Goal: Task Accomplishment & Management: Use online tool/utility

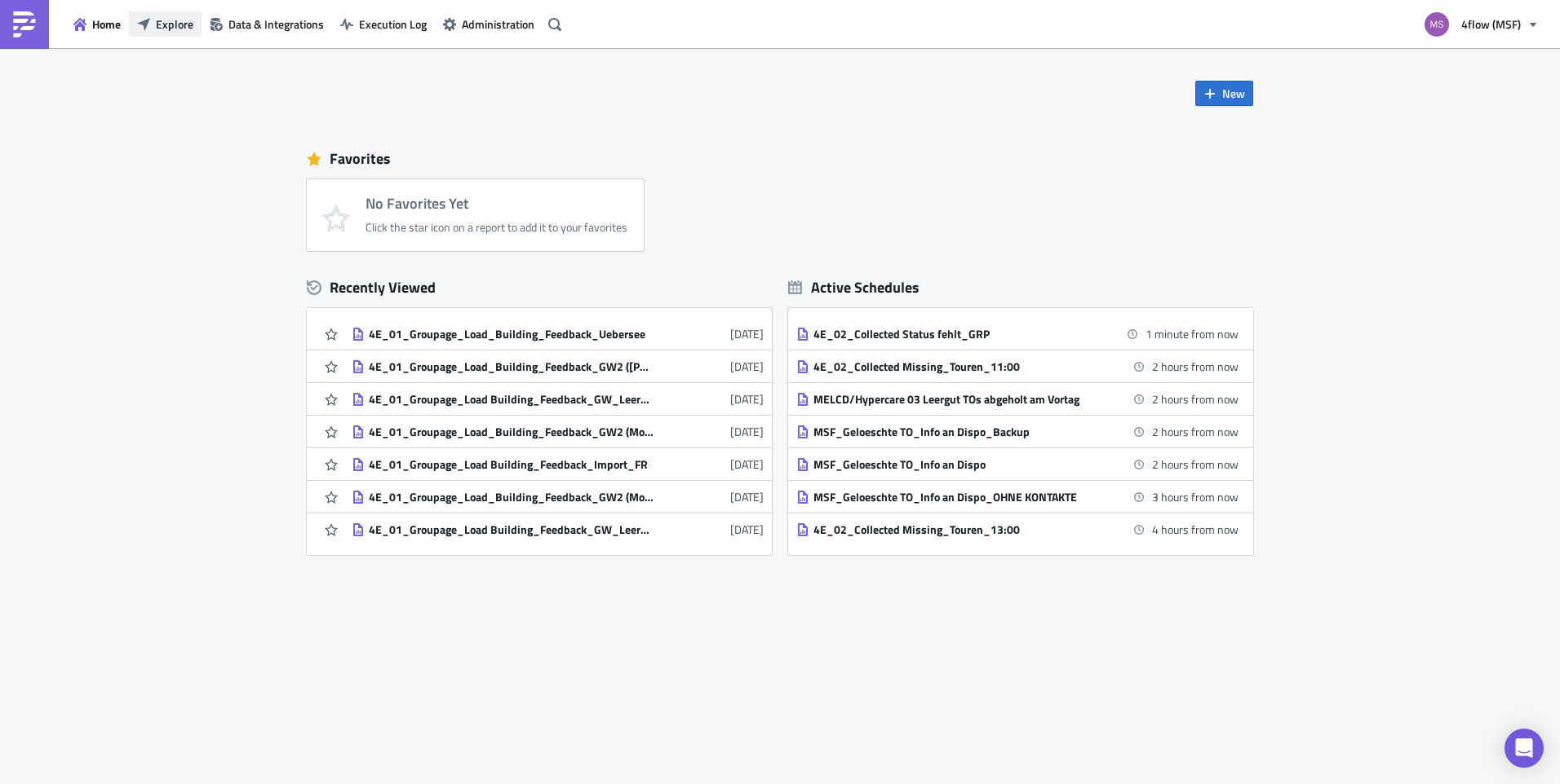
click at [172, 21] on span "Explore" at bounding box center [174, 24] width 37 height 17
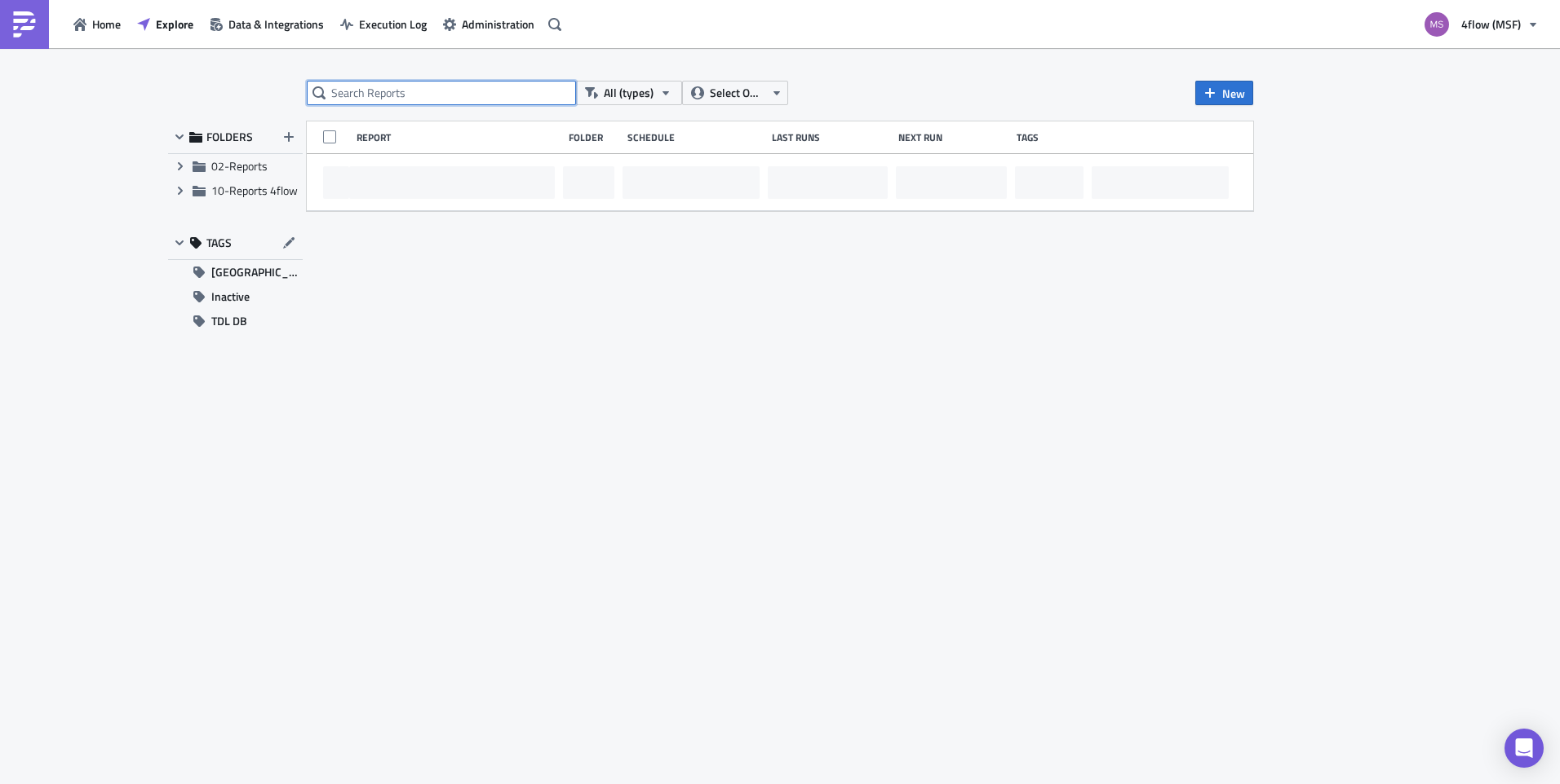
click at [389, 97] on input "text" at bounding box center [441, 92] width 269 height 24
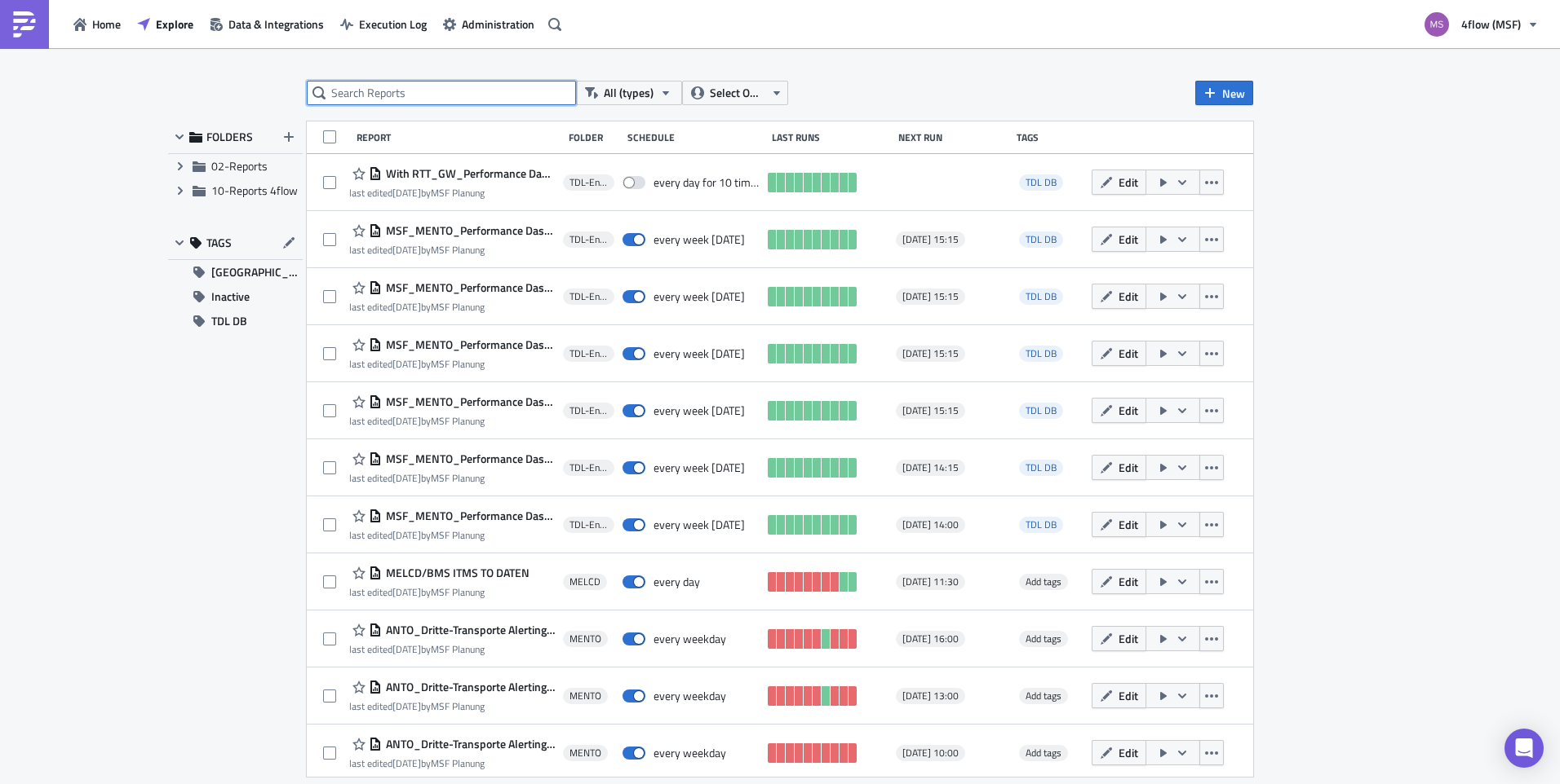
paste input "4E_10_Overview Antolin Ebbergassing_ATG424I, ATH938I"
type input "4E_10_Overview Antolin Ebbergassing_ATG424I, ATH938I"
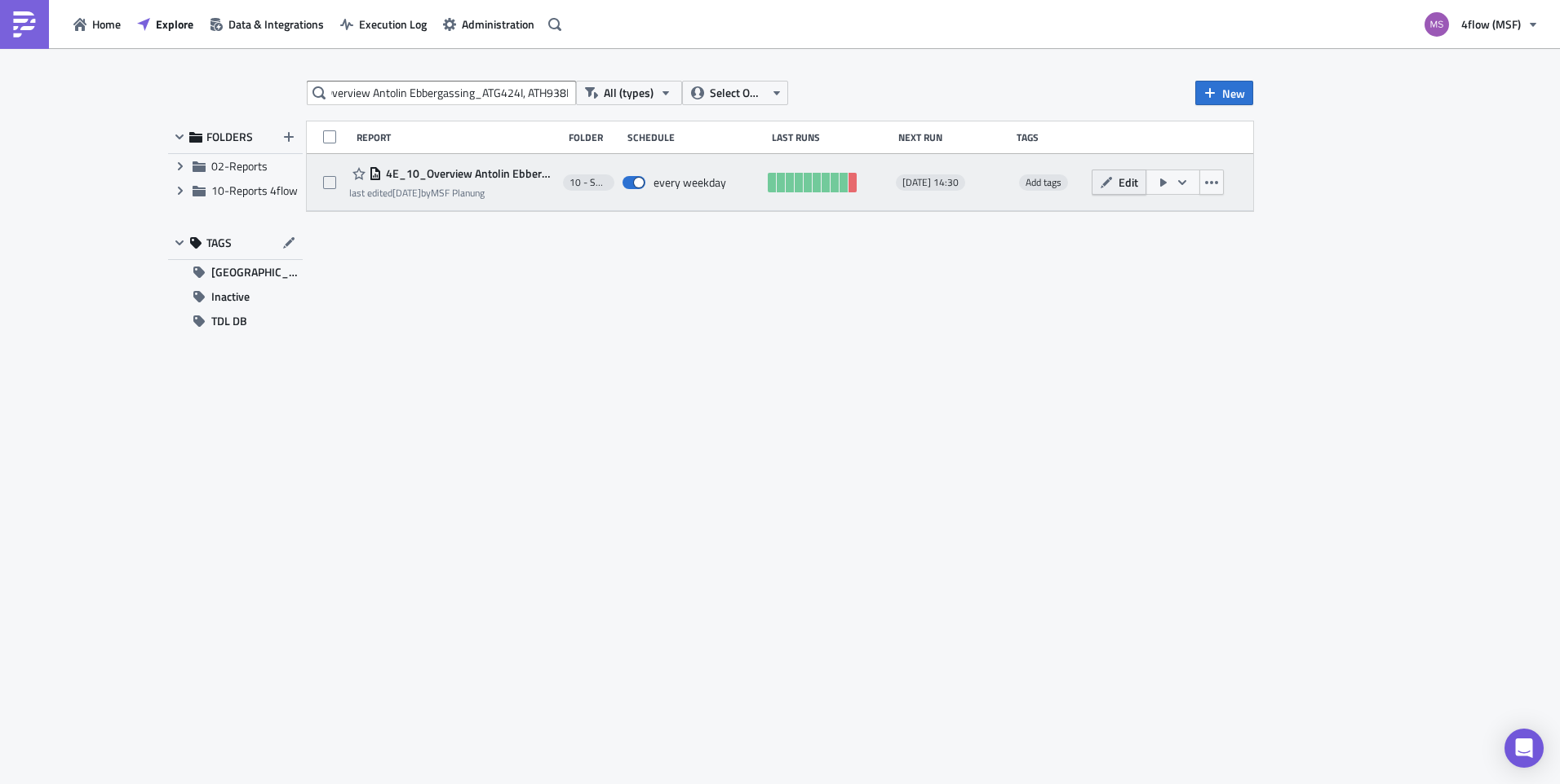
scroll to position [0, 0]
click at [1116, 187] on button "Edit" at bounding box center [1118, 183] width 55 height 25
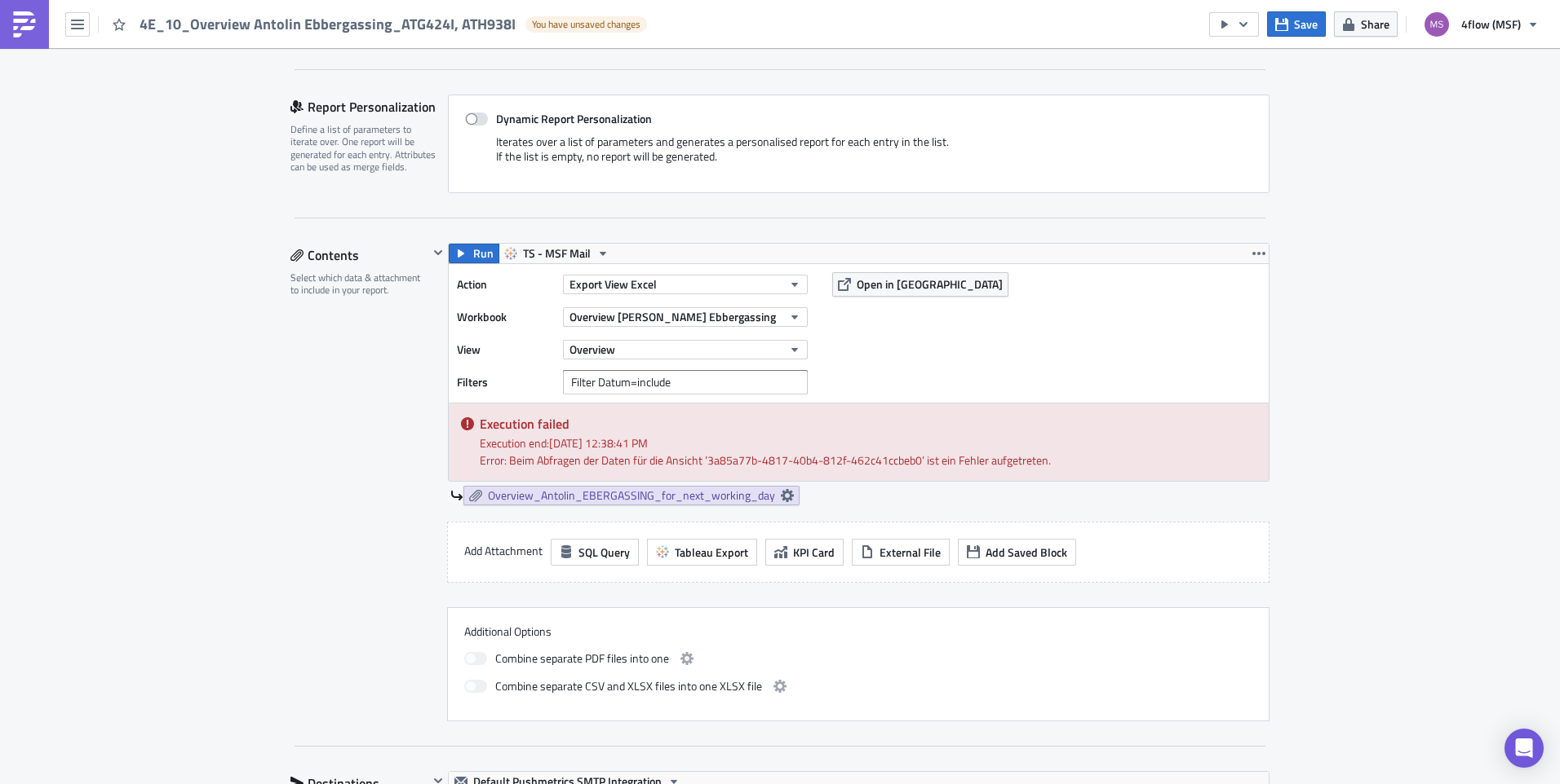
scroll to position [326, 0]
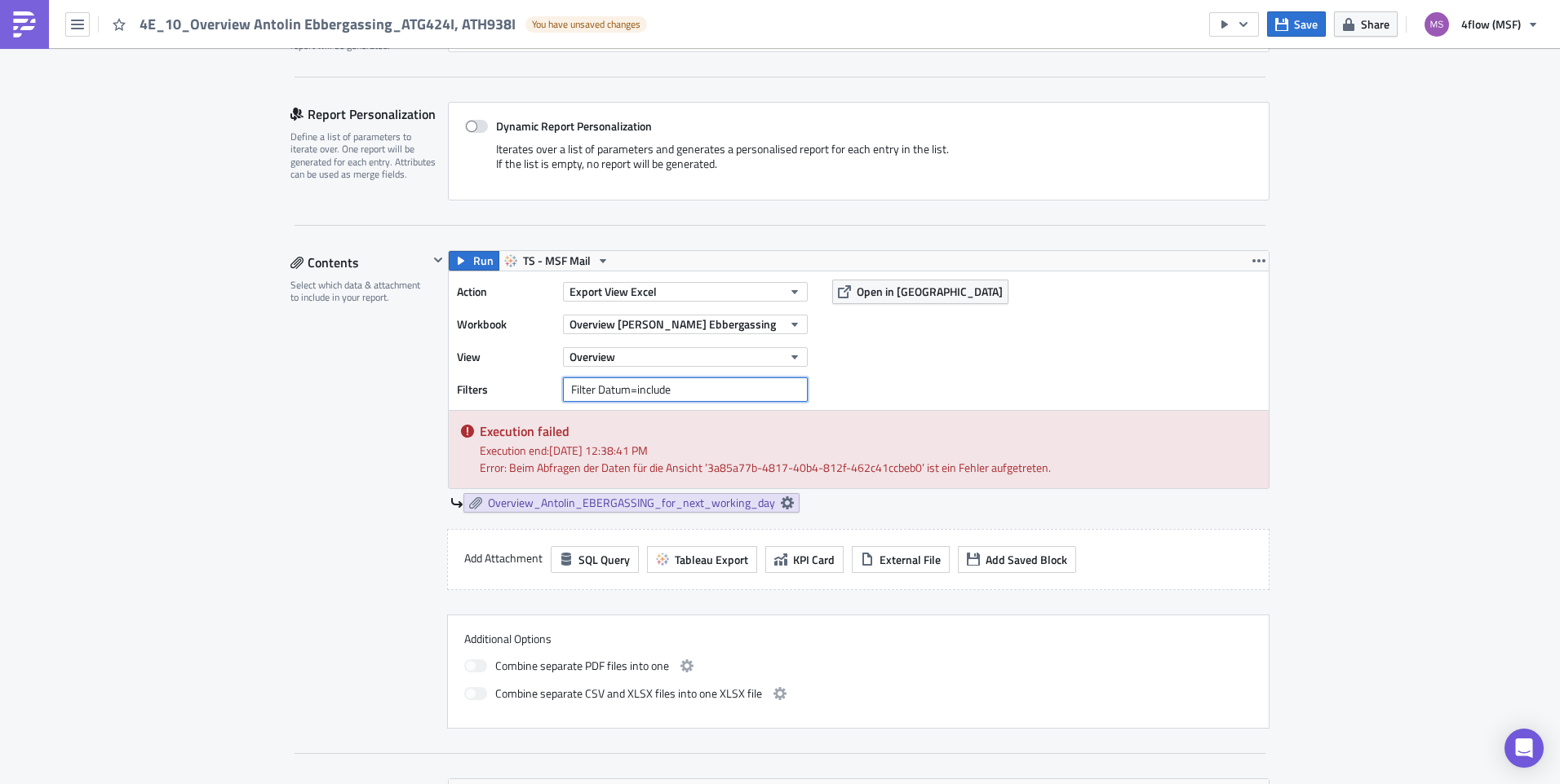
drag, startPoint x: 690, startPoint y: 385, endPoint x: 404, endPoint y: 390, distance: 286.0
click at [404, 390] on div "Contents Select which data & attachment to include in your report. Run TS - MSF…" at bounding box center [780, 490] width 978 height 478
click at [1318, 331] on div "10 - Sonstiges Edit " 4E_10_Overview [PERSON_NAME] Ebbergassing_ATG424I, ATH938…" at bounding box center [780, 791] width 1560 height 2138
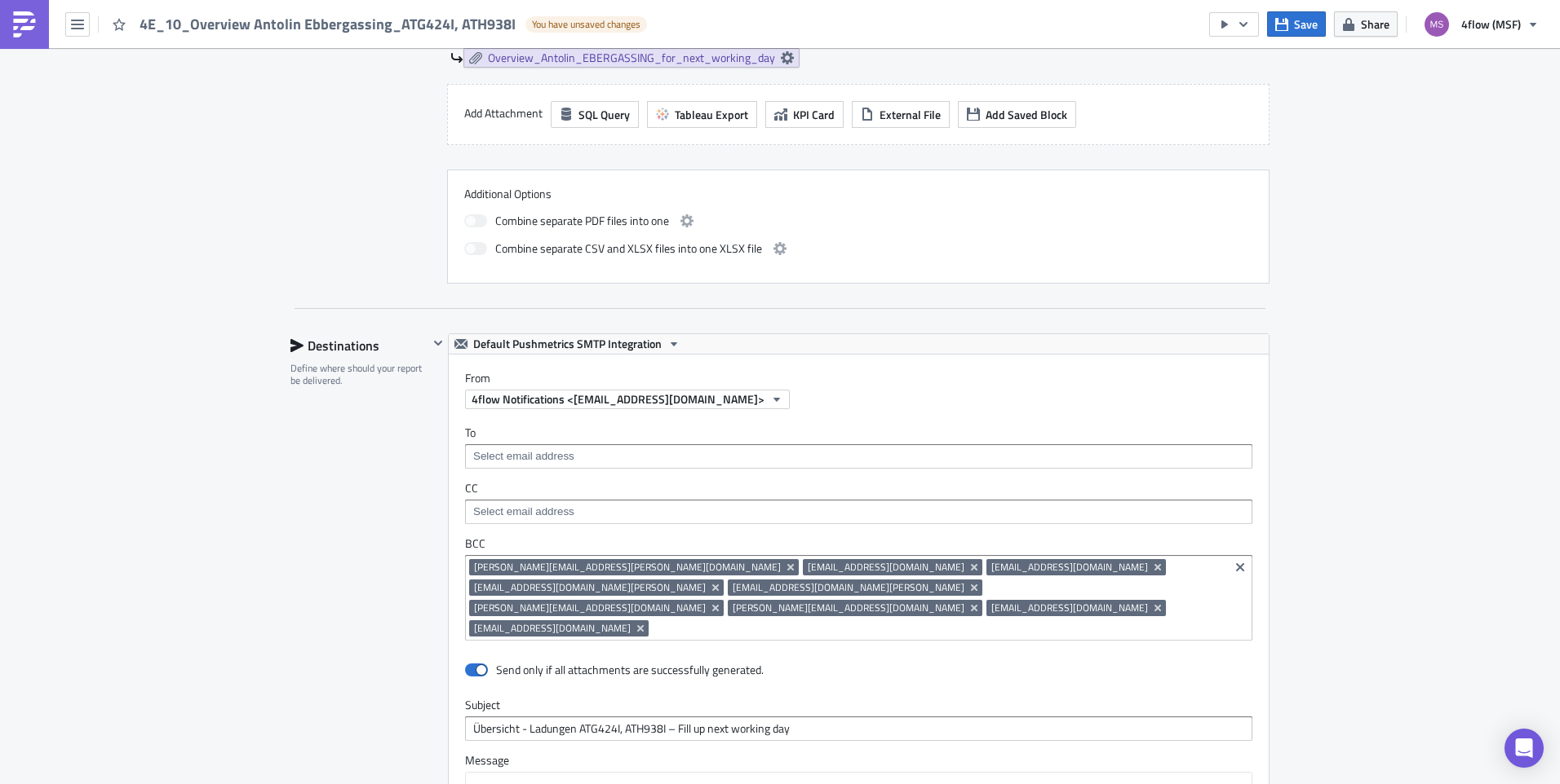
scroll to position [1379, 0]
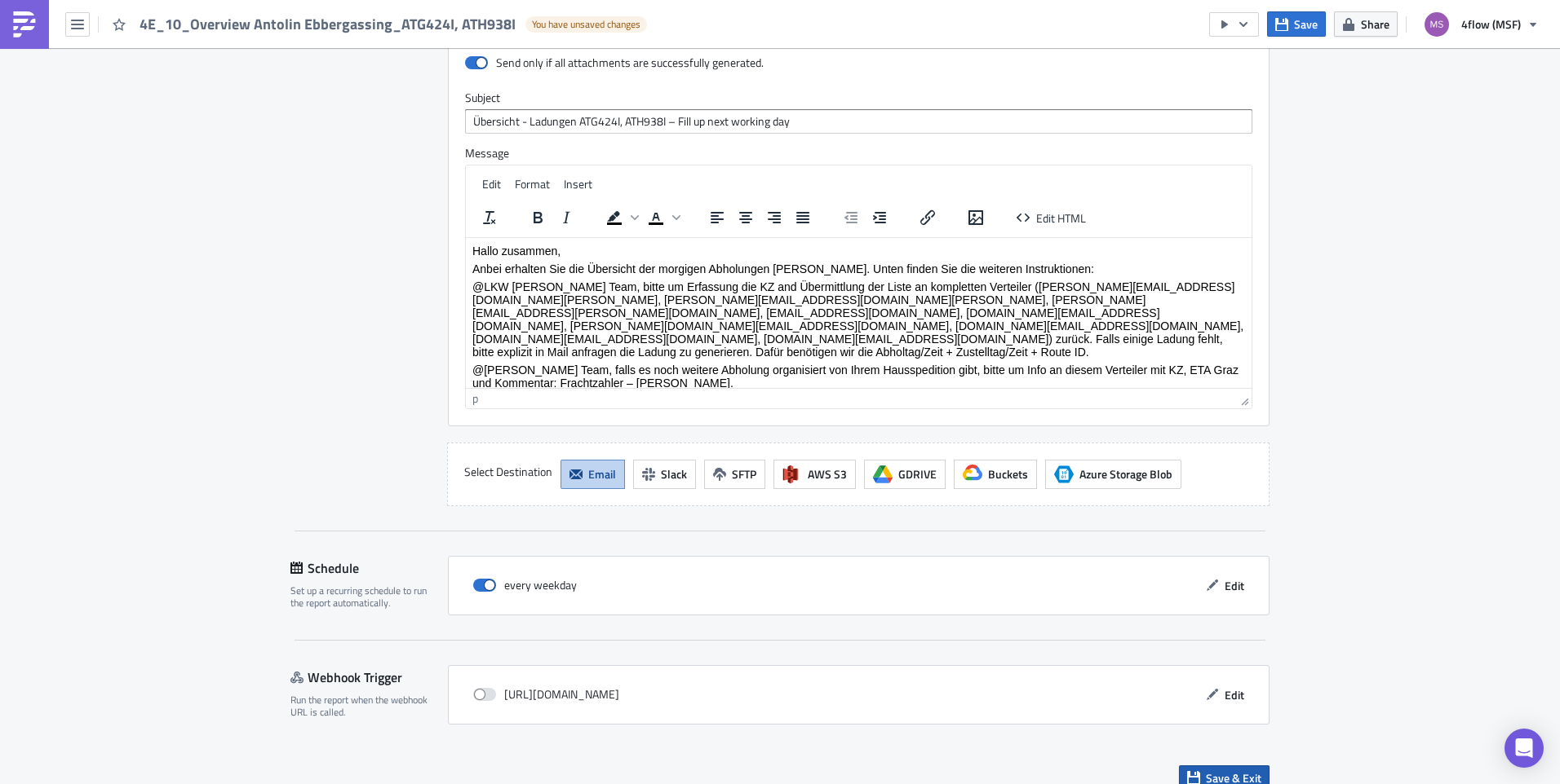
click at [1227, 761] on span "Save & Exit" at bounding box center [1233, 778] width 56 height 17
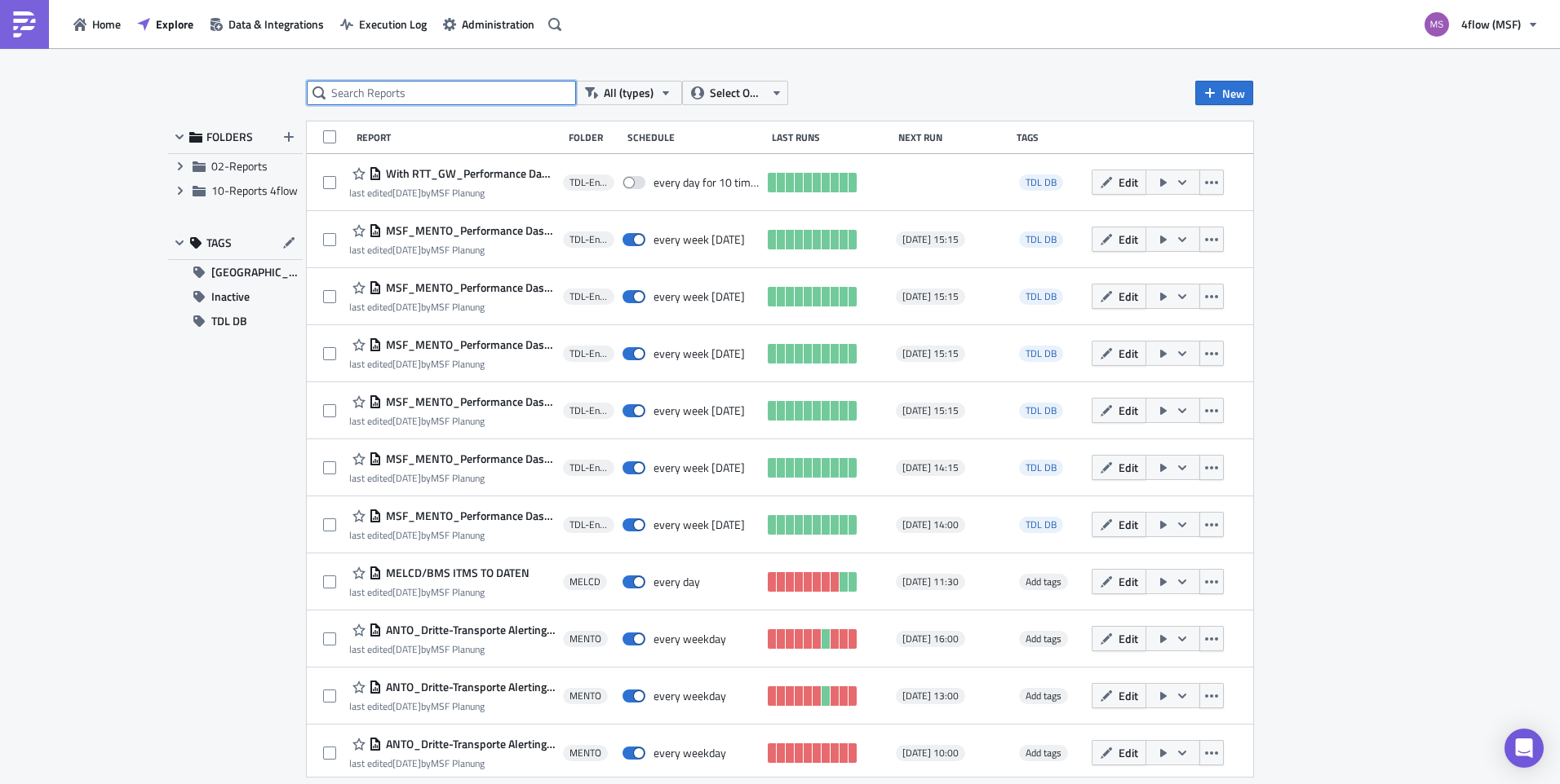
click at [459, 90] on input "text" at bounding box center [441, 92] width 269 height 24
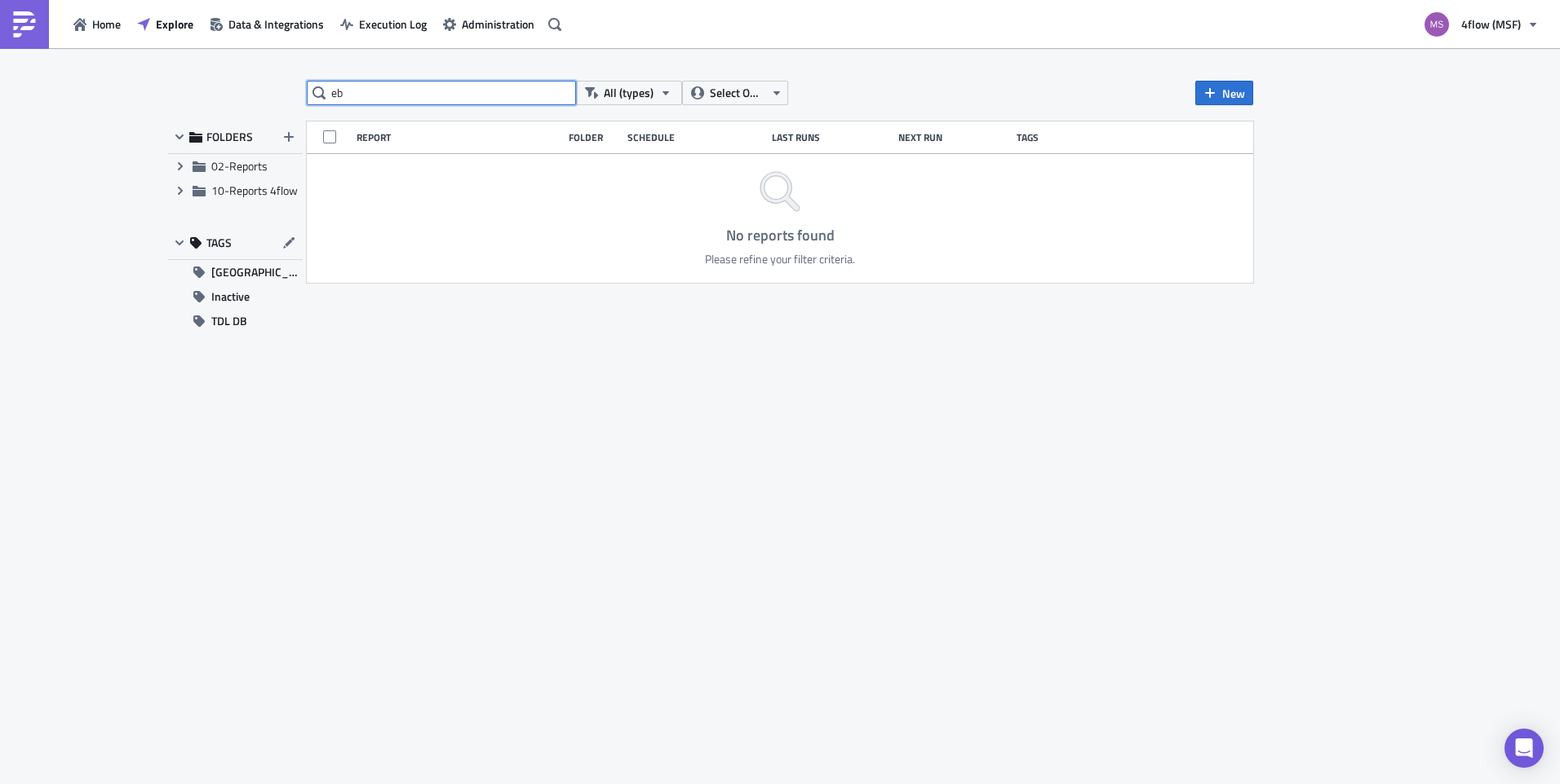
type input "e"
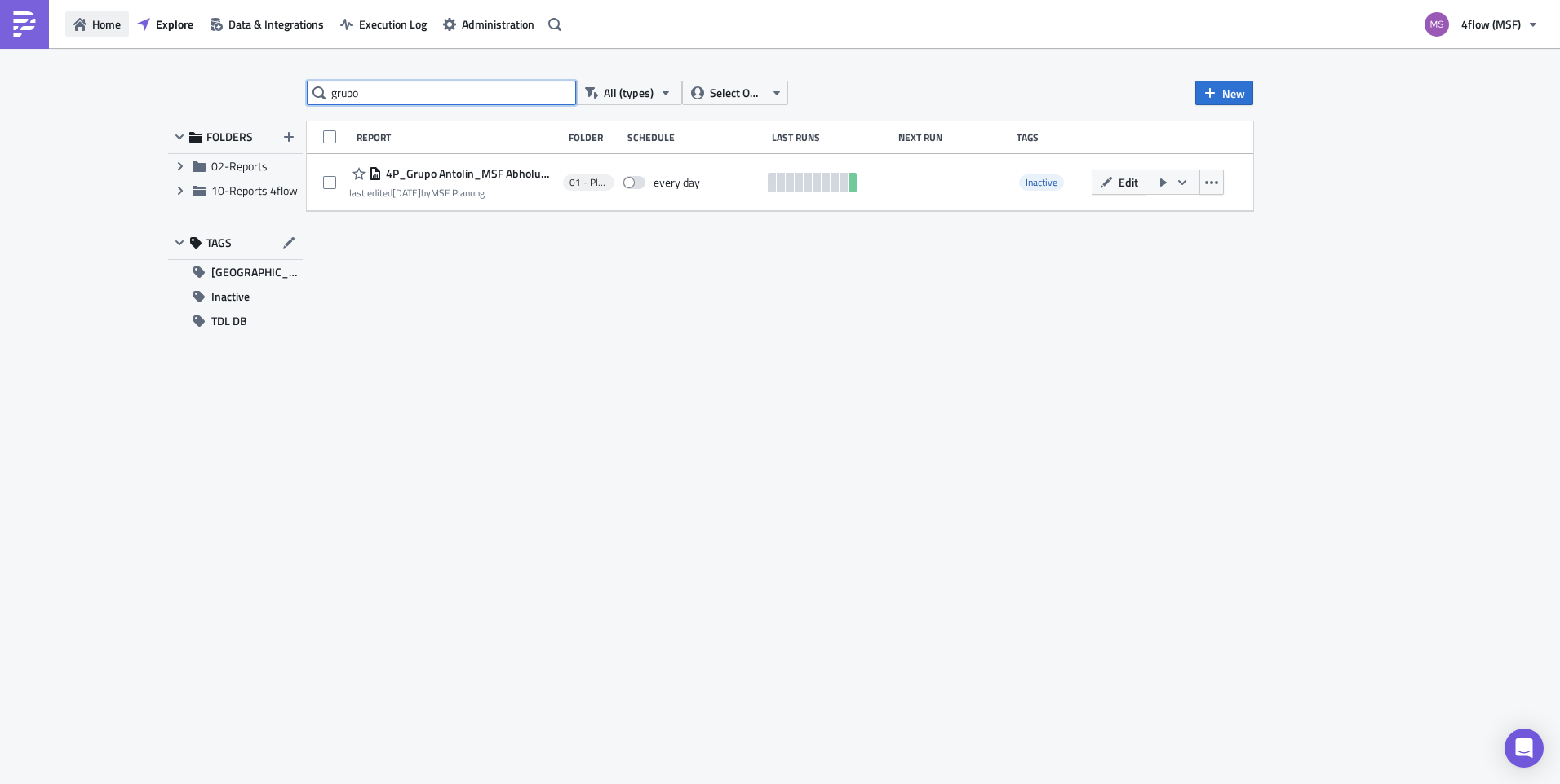
type input "grupo"
click at [106, 24] on span "Home" at bounding box center [107, 24] width 29 height 17
